Goal: Find specific page/section: Find specific page/section

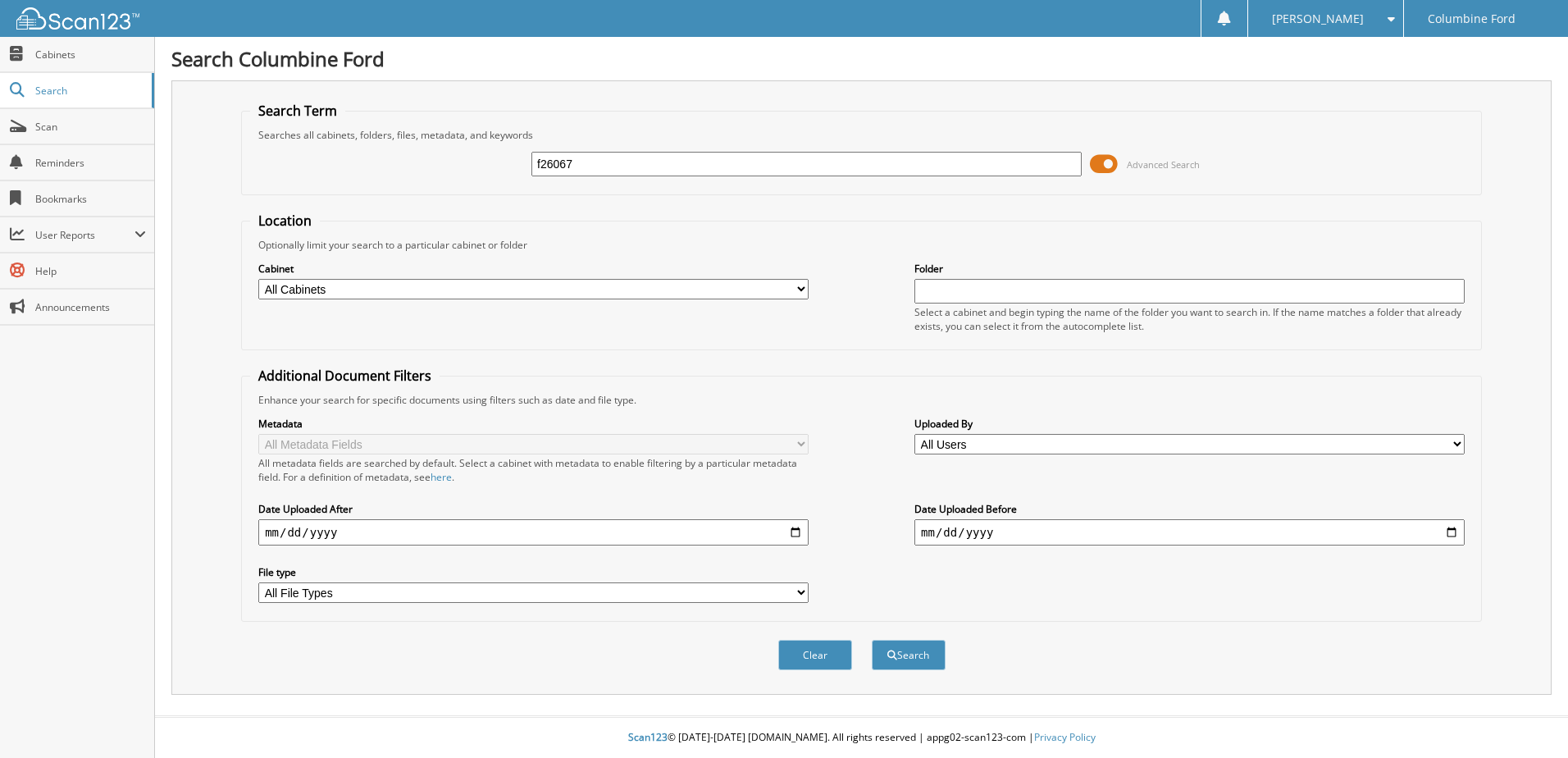
type input "f26067"
click at [872, 640] on button "Search" at bounding box center [908, 655] width 74 height 30
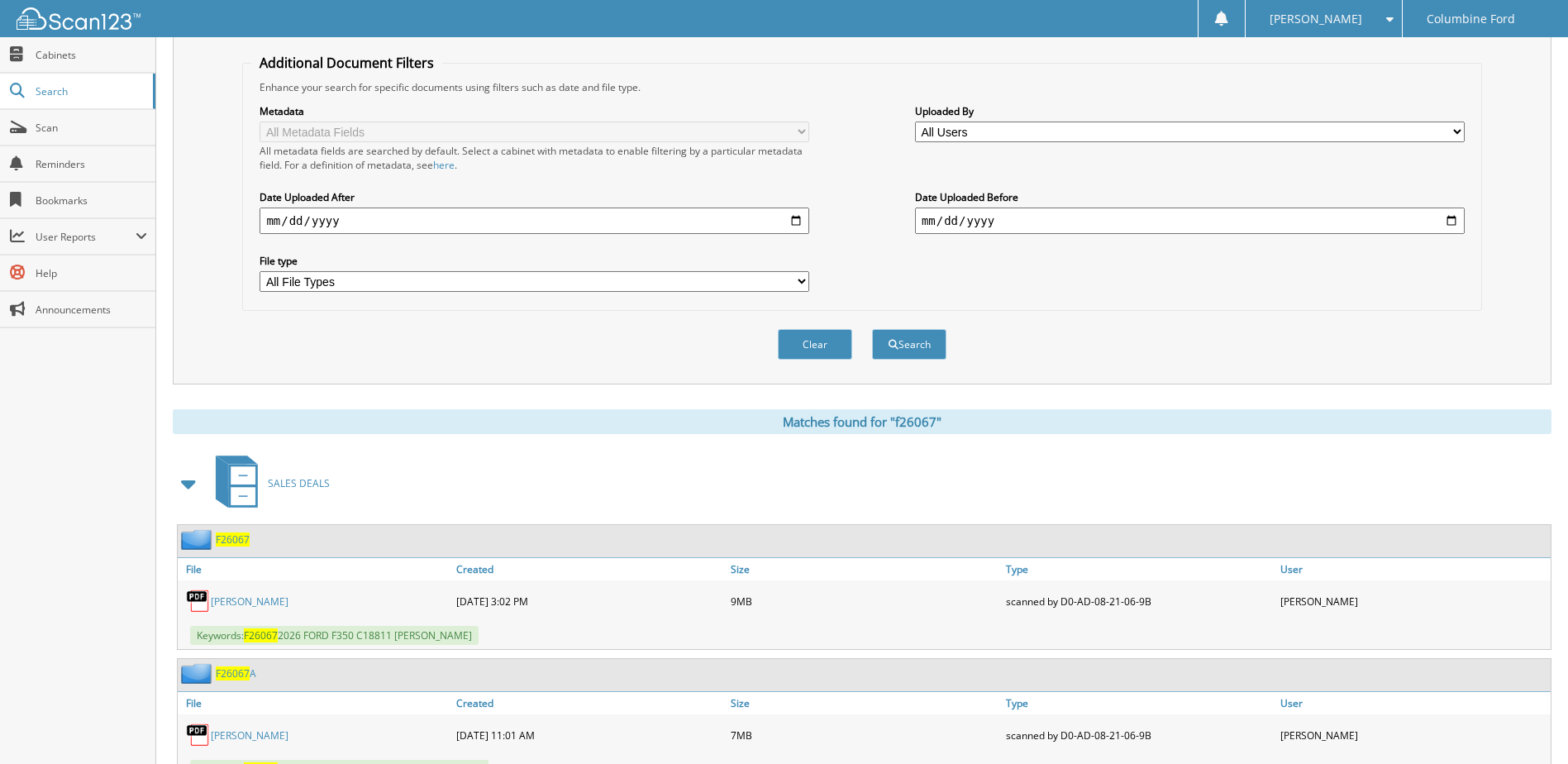
scroll to position [387, 0]
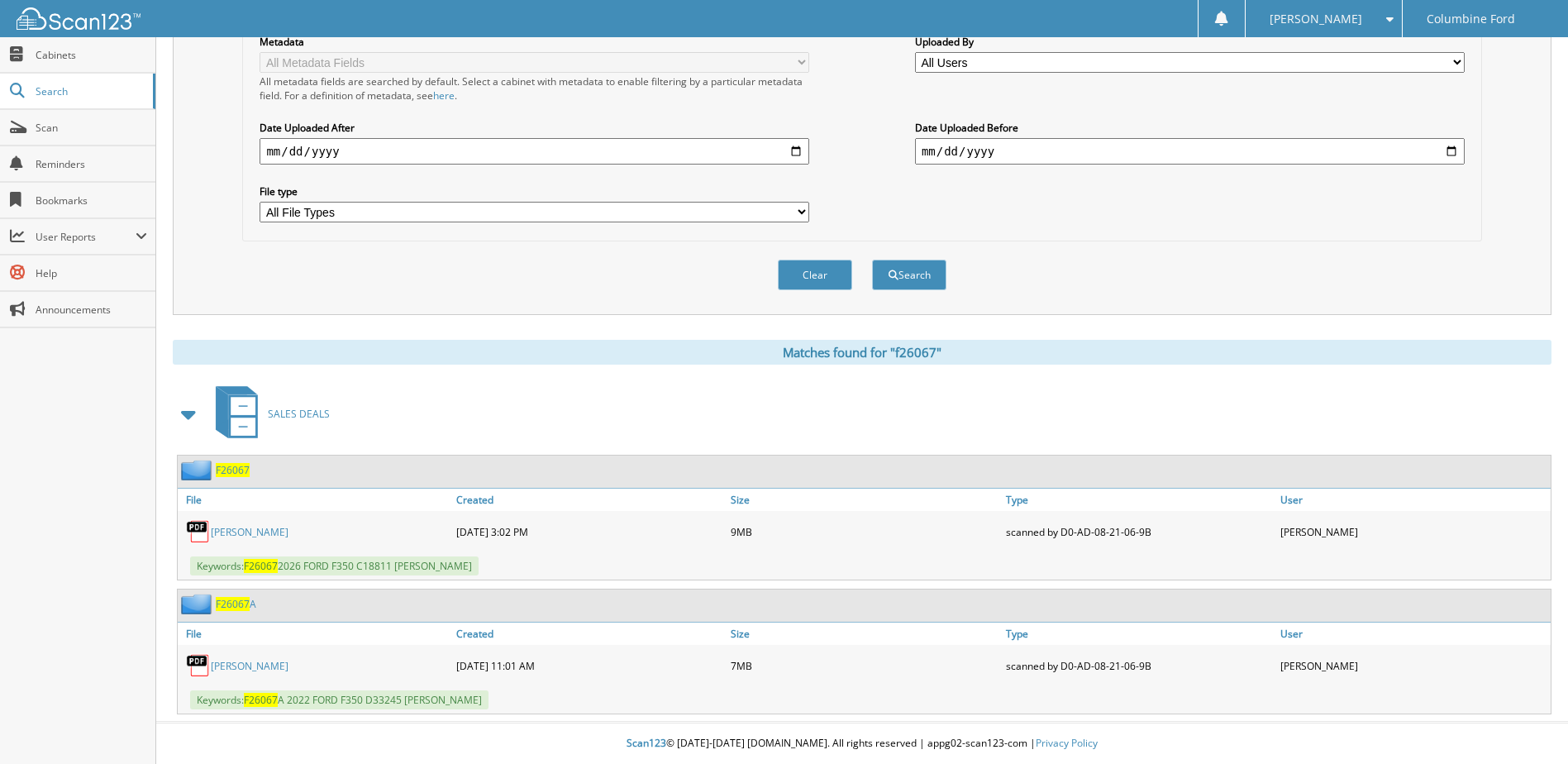
click at [252, 529] on link "[PERSON_NAME]" at bounding box center [249, 531] width 77 height 14
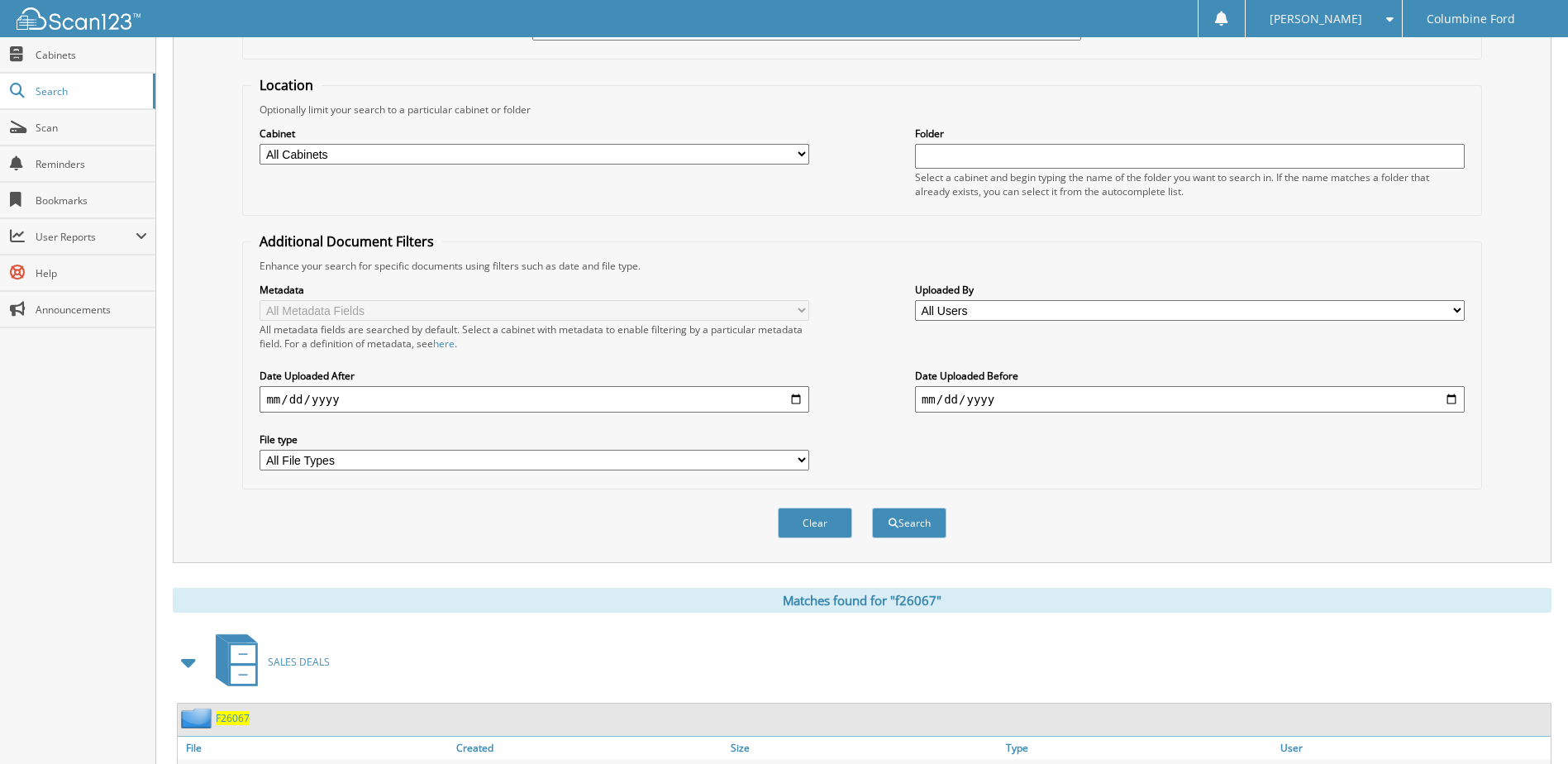
scroll to position [0, 0]
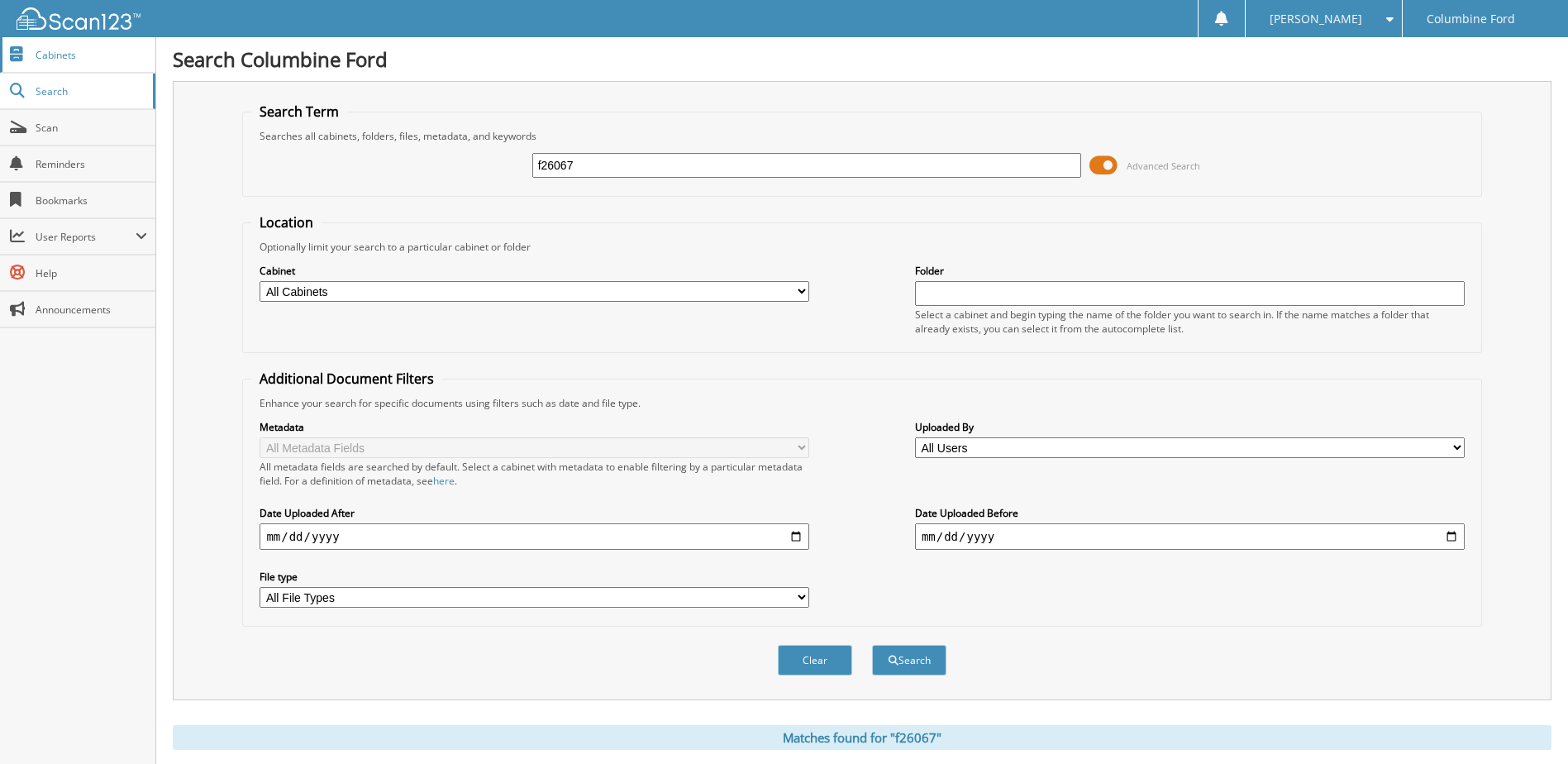
click at [109, 36] on div at bounding box center [70, 18] width 141 height 37
click at [75, 56] on span "Cabinets" at bounding box center [91, 54] width 111 height 14
